Goal: Ask a question

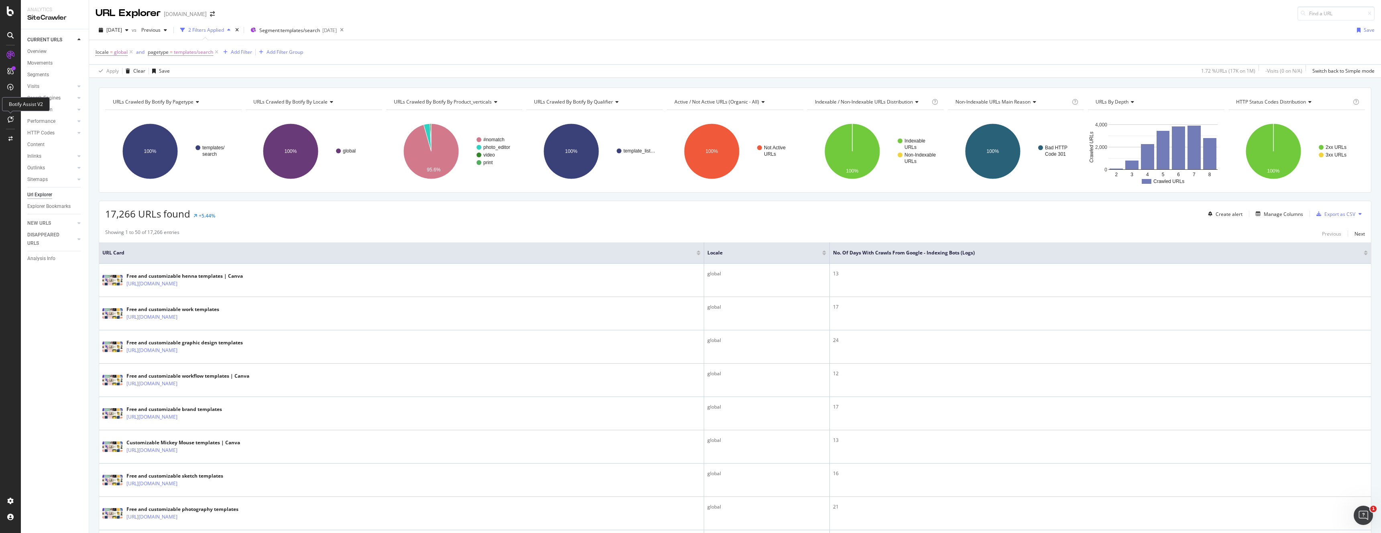
click at [10, 120] on icon at bounding box center [11, 119] width 6 height 6
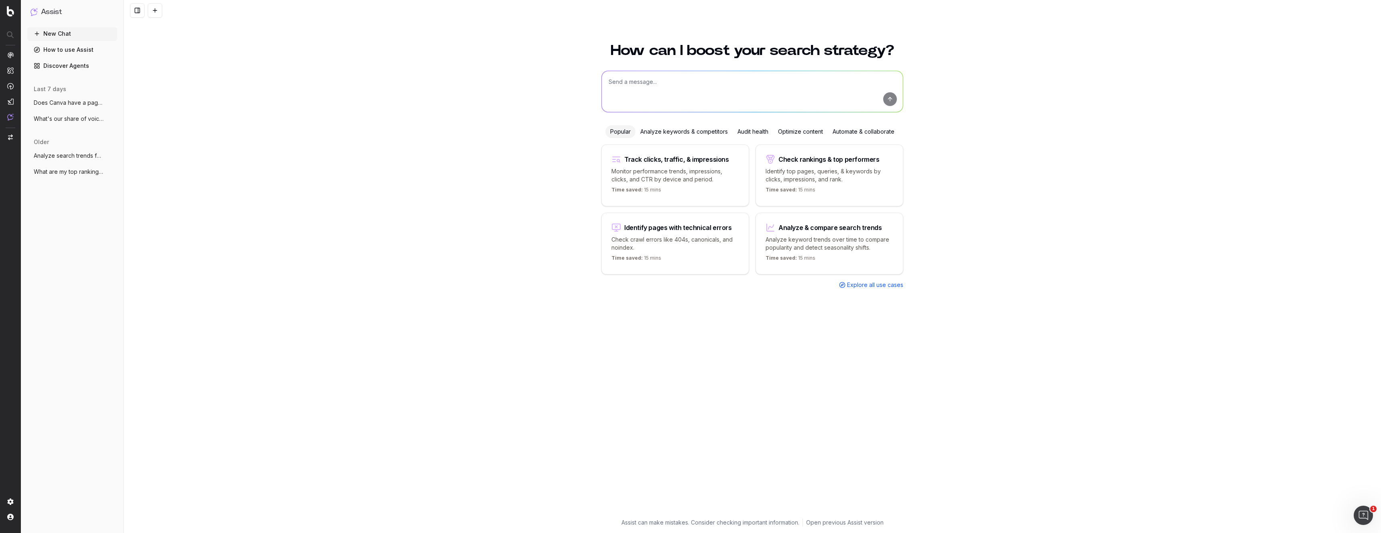
click at [654, 97] on textarea at bounding box center [752, 91] width 301 height 41
click at [660, 130] on div "Analyze keywords & competitors" at bounding box center [683, 131] width 97 height 13
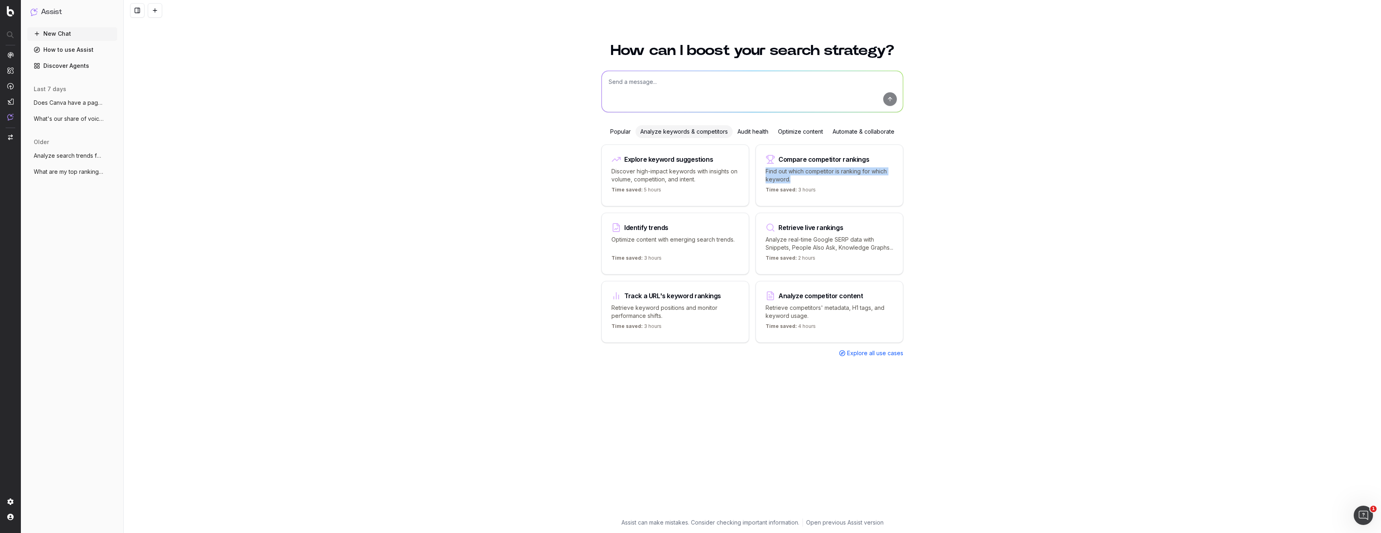
drag, startPoint x: 793, startPoint y: 179, endPoint x: 760, endPoint y: 167, distance: 35.3
click at [760, 167] on div "Compare competitor rankings Find out which competitor is ranking for which keyw…" at bounding box center [829, 175] width 148 height 62
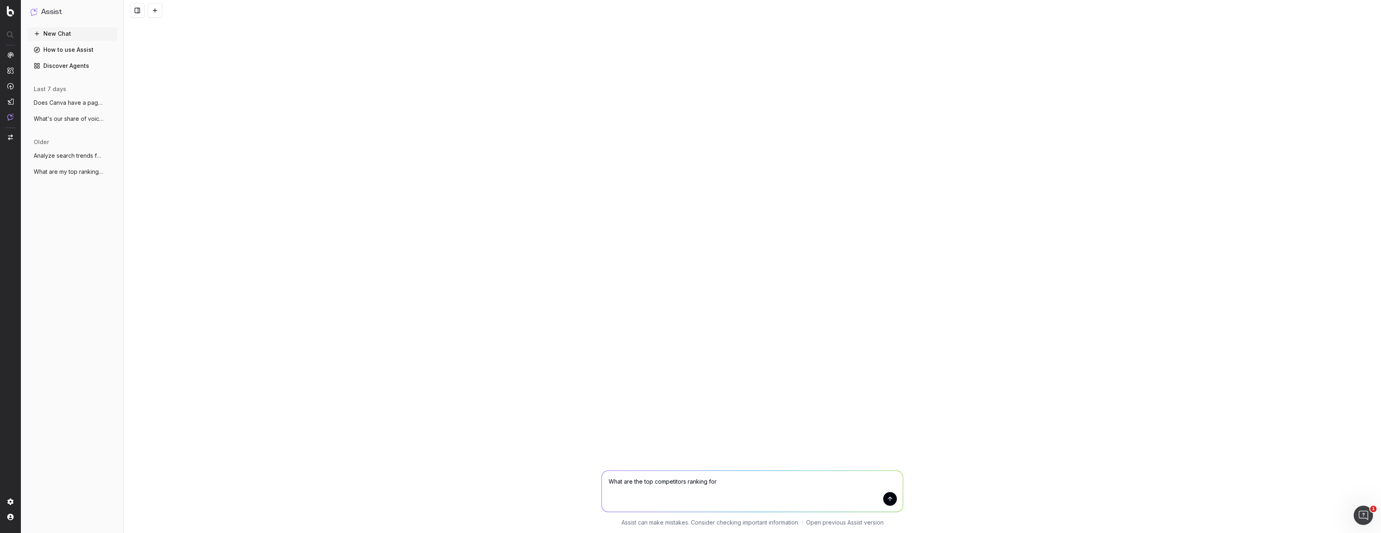
click at [608, 482] on textarea "What are the top competitors ranking for" at bounding box center [752, 491] width 301 height 41
click at [900, 481] on textarea "Does Canva have any pages ranking for "AI image generator" and what are the top…" at bounding box center [752, 491] width 301 height 41
drag, startPoint x: 773, startPoint y: 483, endPoint x: 790, endPoint y: 500, distance: 24.7
click at [790, 500] on textarea "Does Canva have any pages ranking for "AI image generator" and what are the top…" at bounding box center [752, 491] width 301 height 41
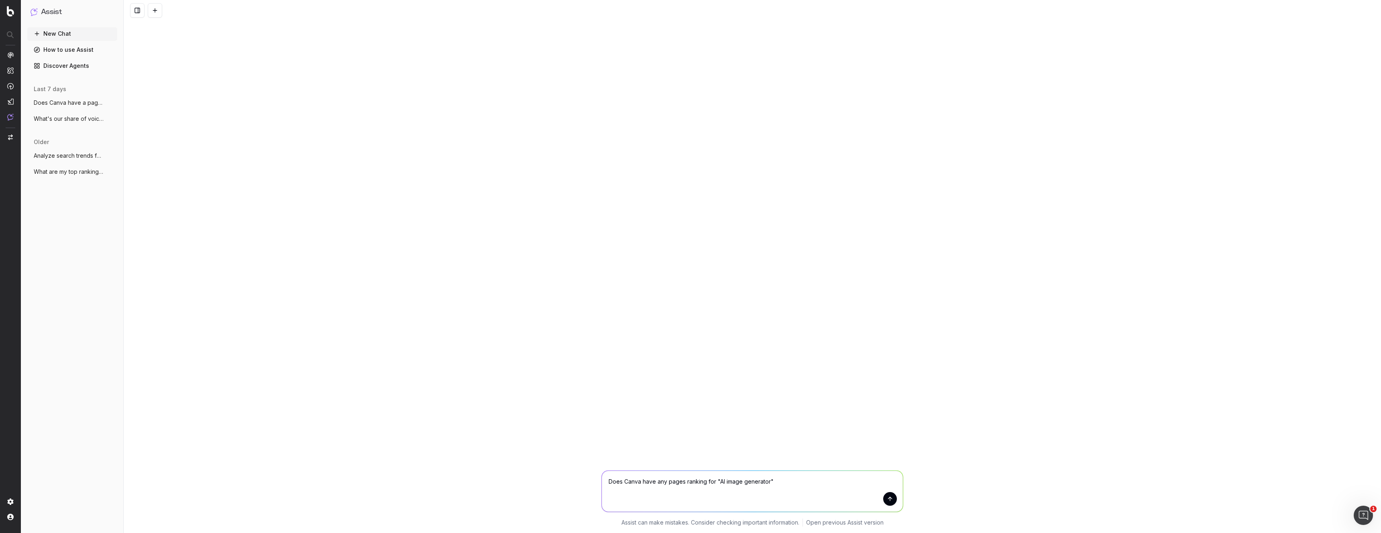
type textarea "Does Canva have any pages ranking for "AI image generator""
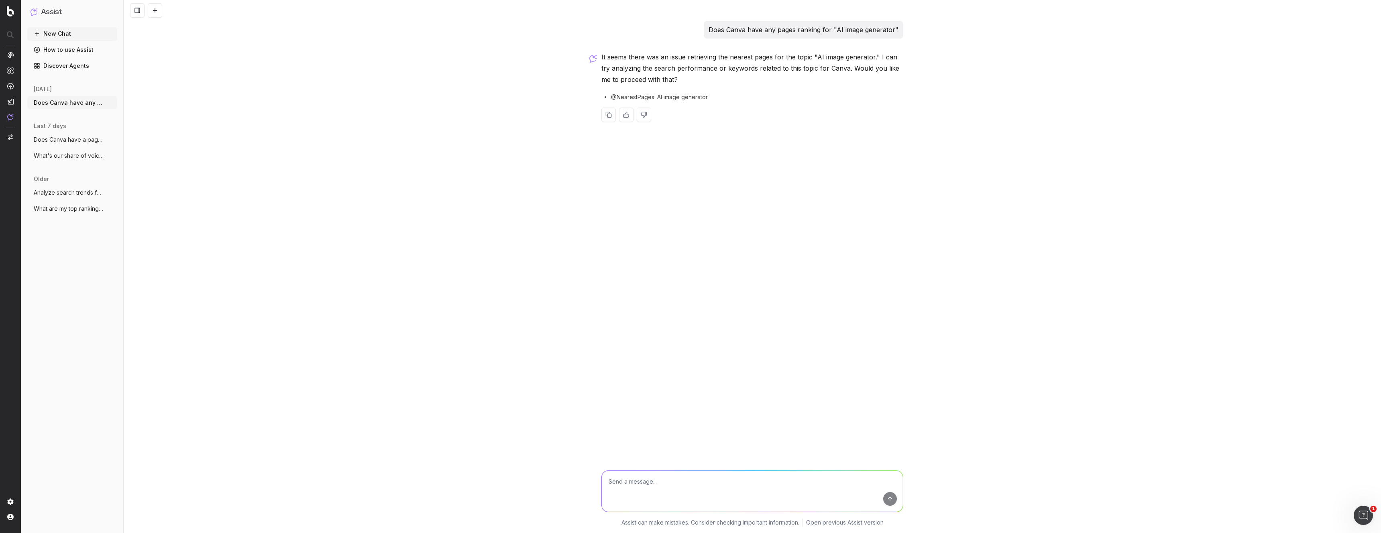
click at [692, 67] on p "It seems there was an issue retrieving the nearest pages for the topic "AI imag…" at bounding box center [752, 68] width 302 height 34
click at [763, 60] on p "It seems there was an issue retrieving the nearest pages for the topic "AI imag…" at bounding box center [752, 68] width 302 height 34
click at [649, 74] on p "It seems there was an issue retrieving the nearest pages for the topic "AI imag…" at bounding box center [752, 68] width 302 height 34
drag, startPoint x: 663, startPoint y: 59, endPoint x: 710, endPoint y: 78, distance: 51.4
click at [710, 78] on p "It seems there was an issue retrieving the nearest pages for the topic "AI imag…" at bounding box center [752, 68] width 302 height 34
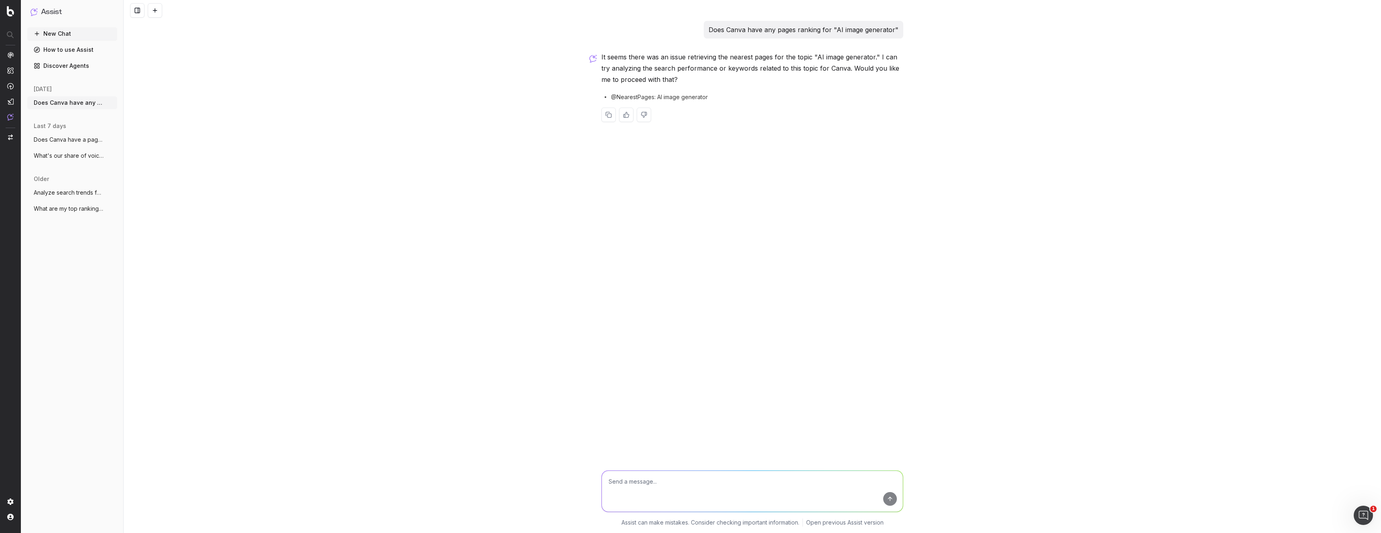
click at [687, 96] on span "@NearestPages: AI image generator" at bounding box center [659, 97] width 97 height 8
click at [667, 83] on p "It seems there was an issue retrieving the nearest pages for the topic "AI imag…" at bounding box center [752, 68] width 302 height 34
click at [645, 95] on span "@NearestPages: AI image generator" at bounding box center [659, 97] width 97 height 8
click at [693, 66] on p "It seems there was an issue retrieving the nearest pages for the topic "AI imag…" at bounding box center [752, 68] width 302 height 34
click at [709, 509] on textarea at bounding box center [752, 491] width 301 height 41
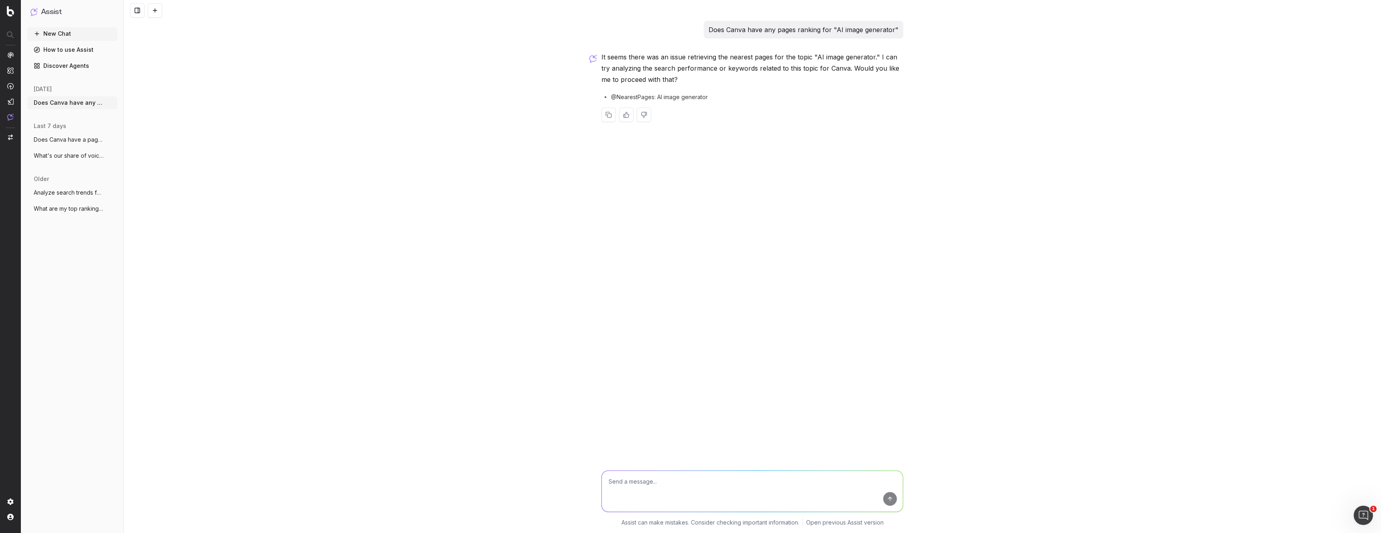
click at [704, 507] on textarea at bounding box center [752, 491] width 301 height 41
type textarea "ok"
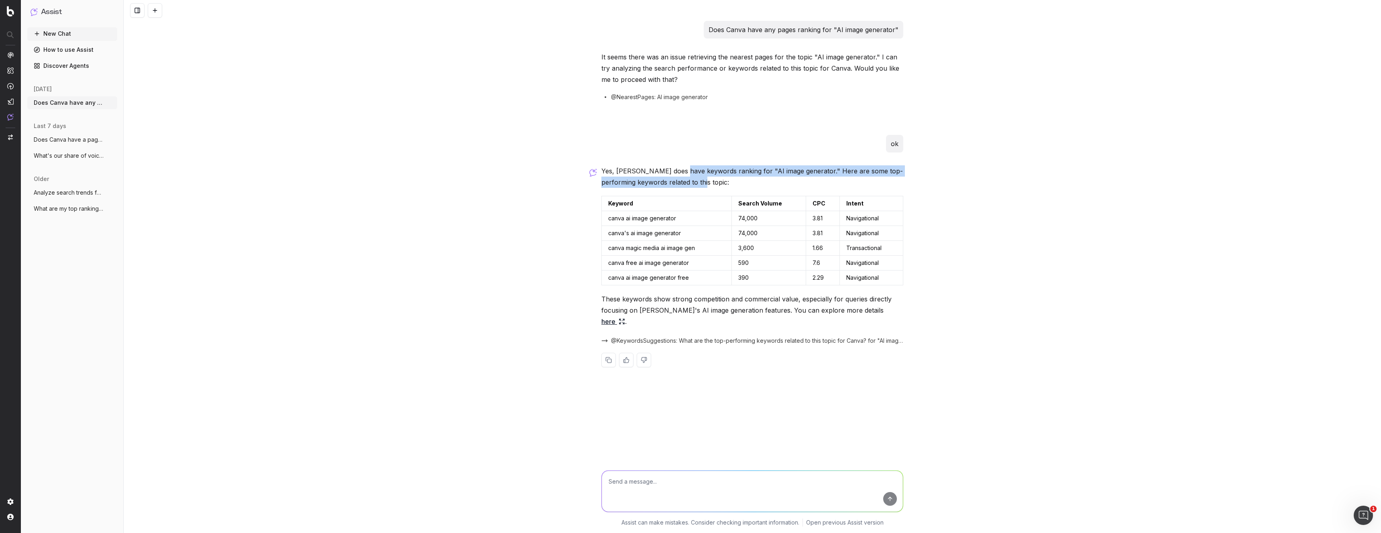
drag, startPoint x: 694, startPoint y: 173, endPoint x: 776, endPoint y: 184, distance: 82.6
click at [776, 184] on p "Yes, Canva does have keywords ranking for "AI image generator." Here are some t…" at bounding box center [752, 176] width 302 height 22
drag, startPoint x: 856, startPoint y: 226, endPoint x: 773, endPoint y: 227, distance: 83.1
click at [773, 227] on tr "canva's ai image generator 74,000 3.81 Navigational" at bounding box center [752, 233] width 301 height 15
click at [770, 216] on td "74,000" at bounding box center [769, 218] width 74 height 15
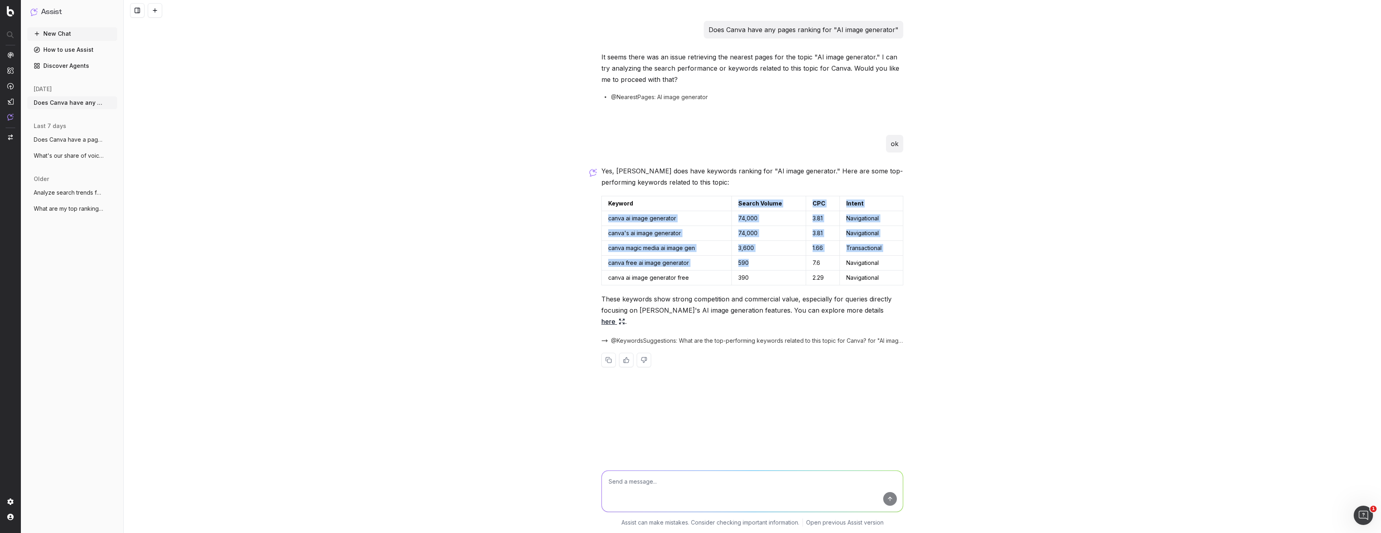
drag, startPoint x: 761, startPoint y: 206, endPoint x: 764, endPoint y: 269, distance: 62.7
click at [764, 269] on table "Keyword Search Volume CPC Intent canva ai image generator 74,000 3.81 Navigatio…" at bounding box center [752, 241] width 302 height 90
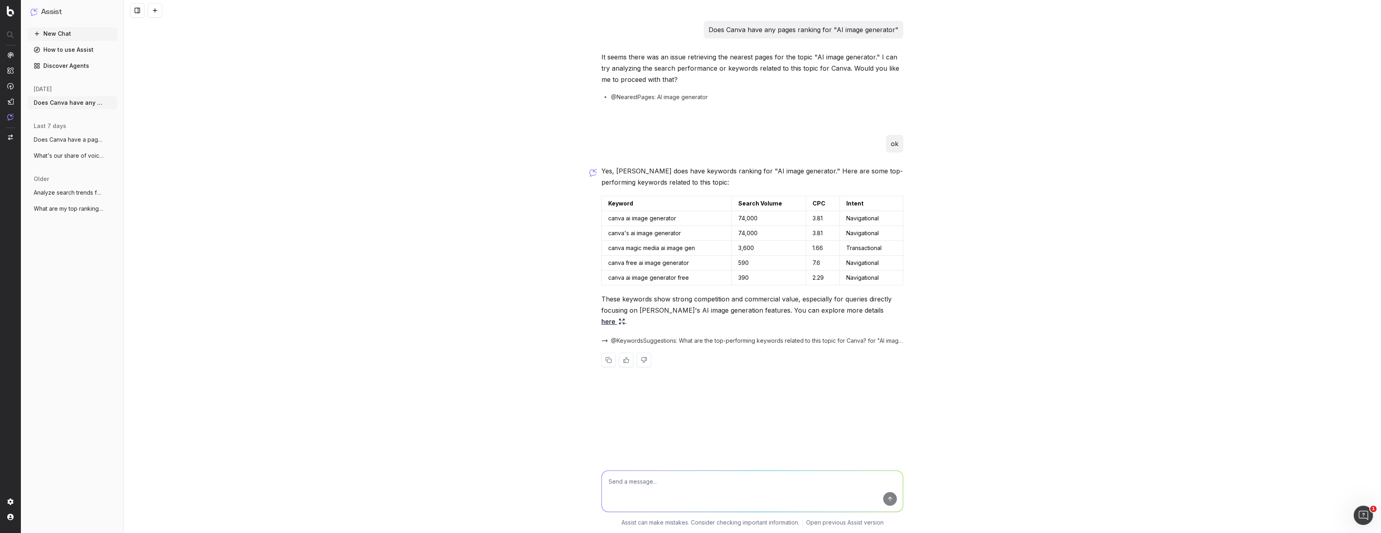
click at [766, 275] on td "390" at bounding box center [769, 278] width 74 height 15
